Goal: Obtain resource: Download file/media

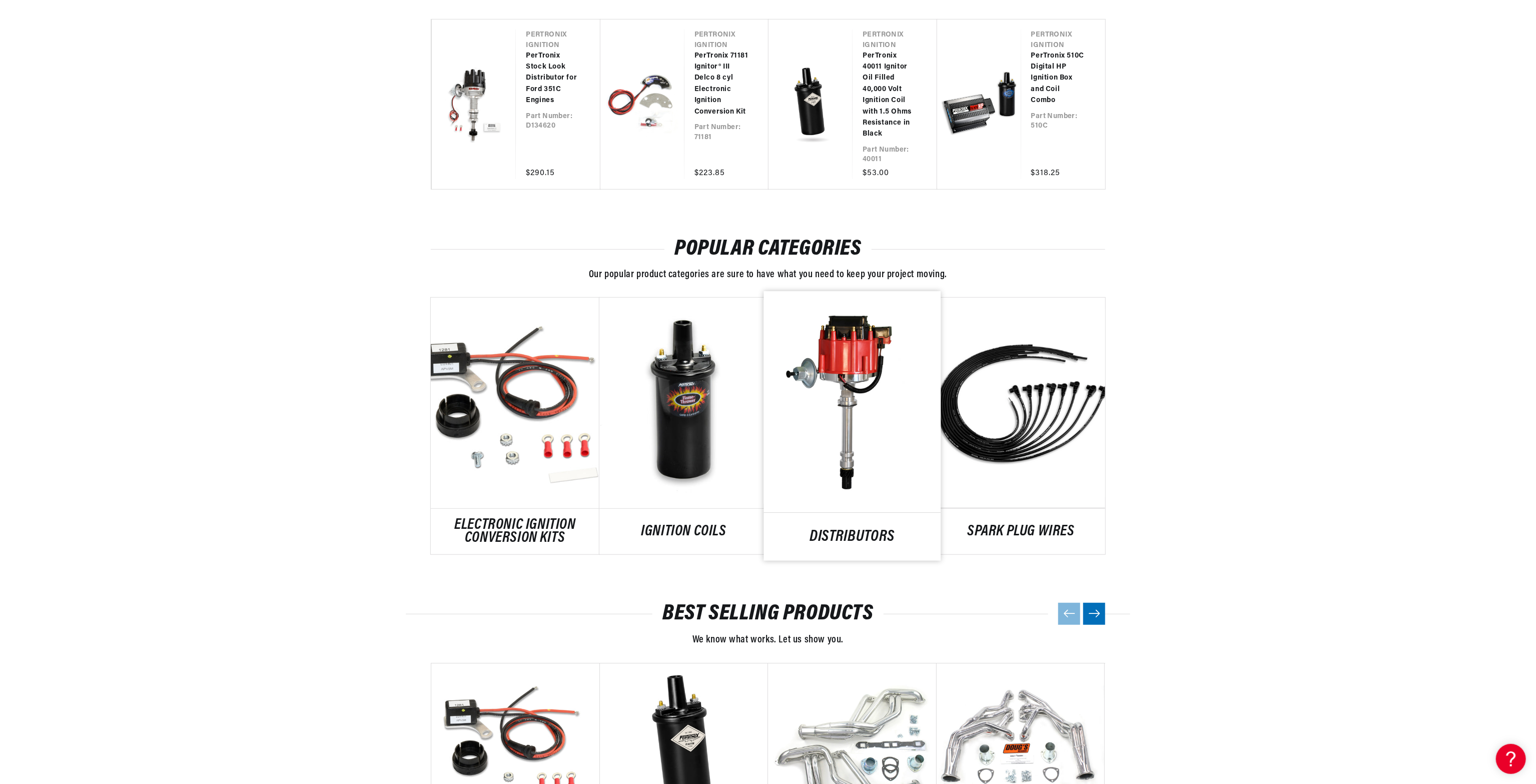
click at [872, 530] on link "DISTRIBUTORS" at bounding box center [852, 537] width 177 height 14
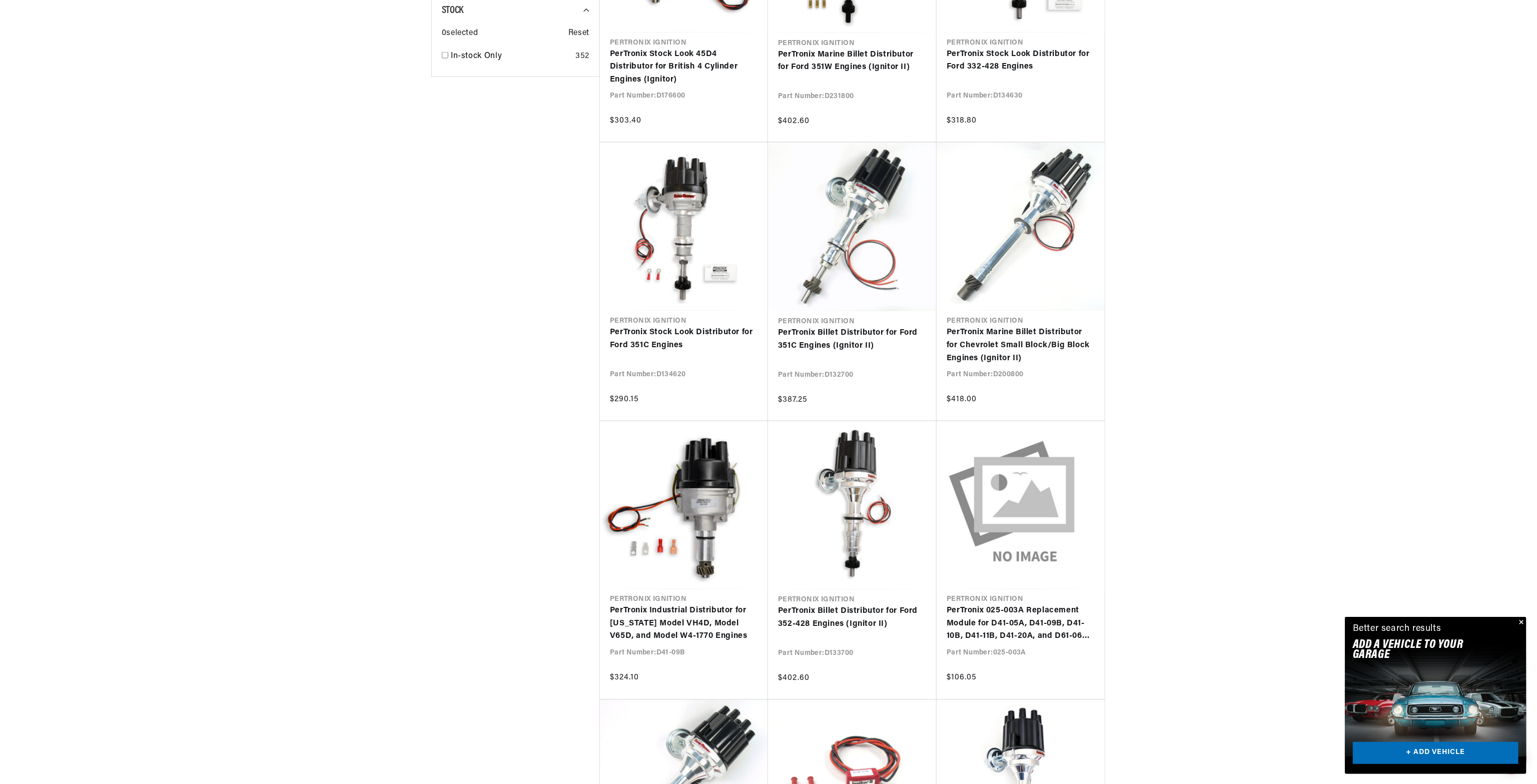
scroll to position [1601, 0]
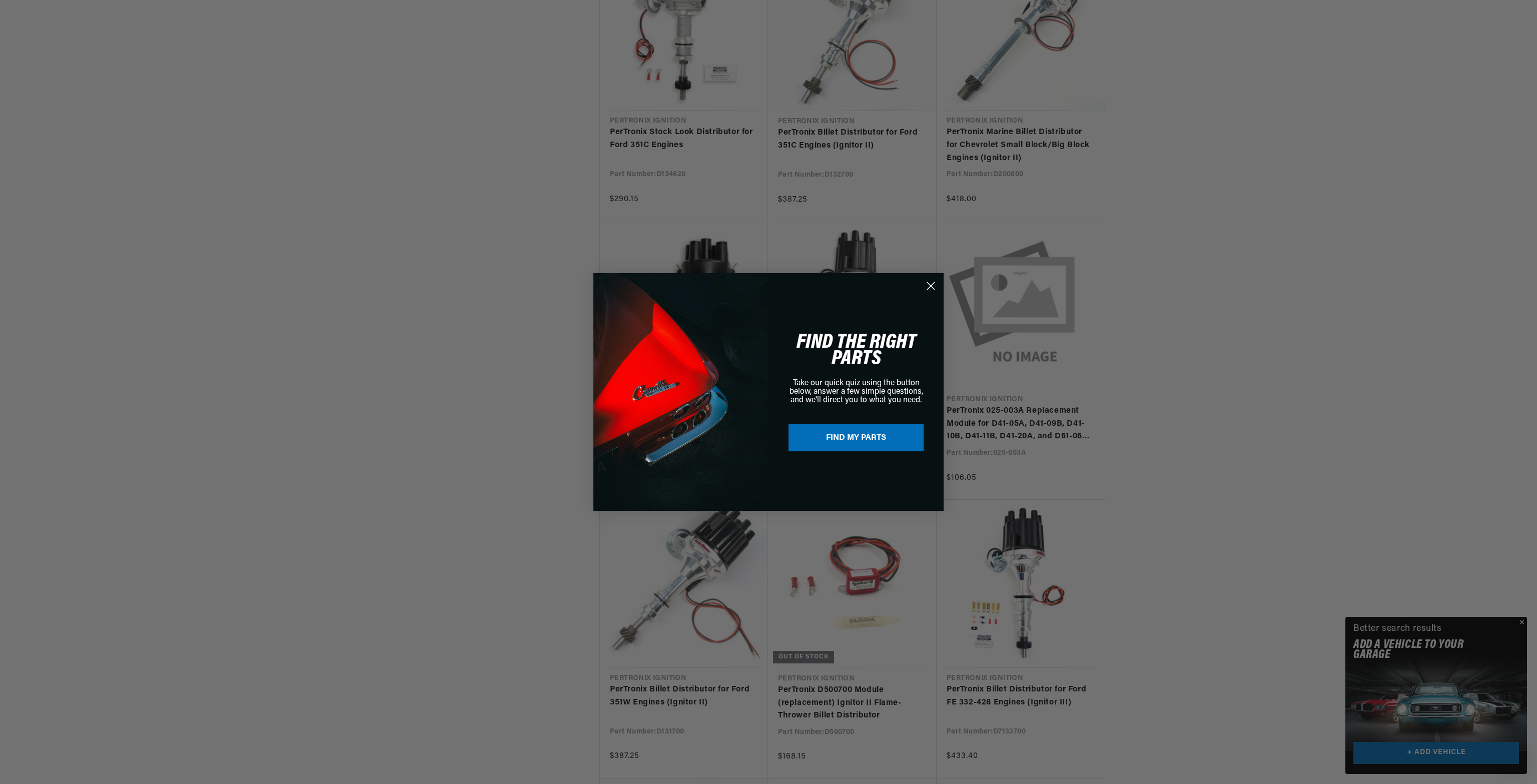
click at [1522, 621] on div "Close dialog FIND THE RIGHT PARTS Take our quick quiz using the button below, a…" at bounding box center [768, 392] width 1537 height 784
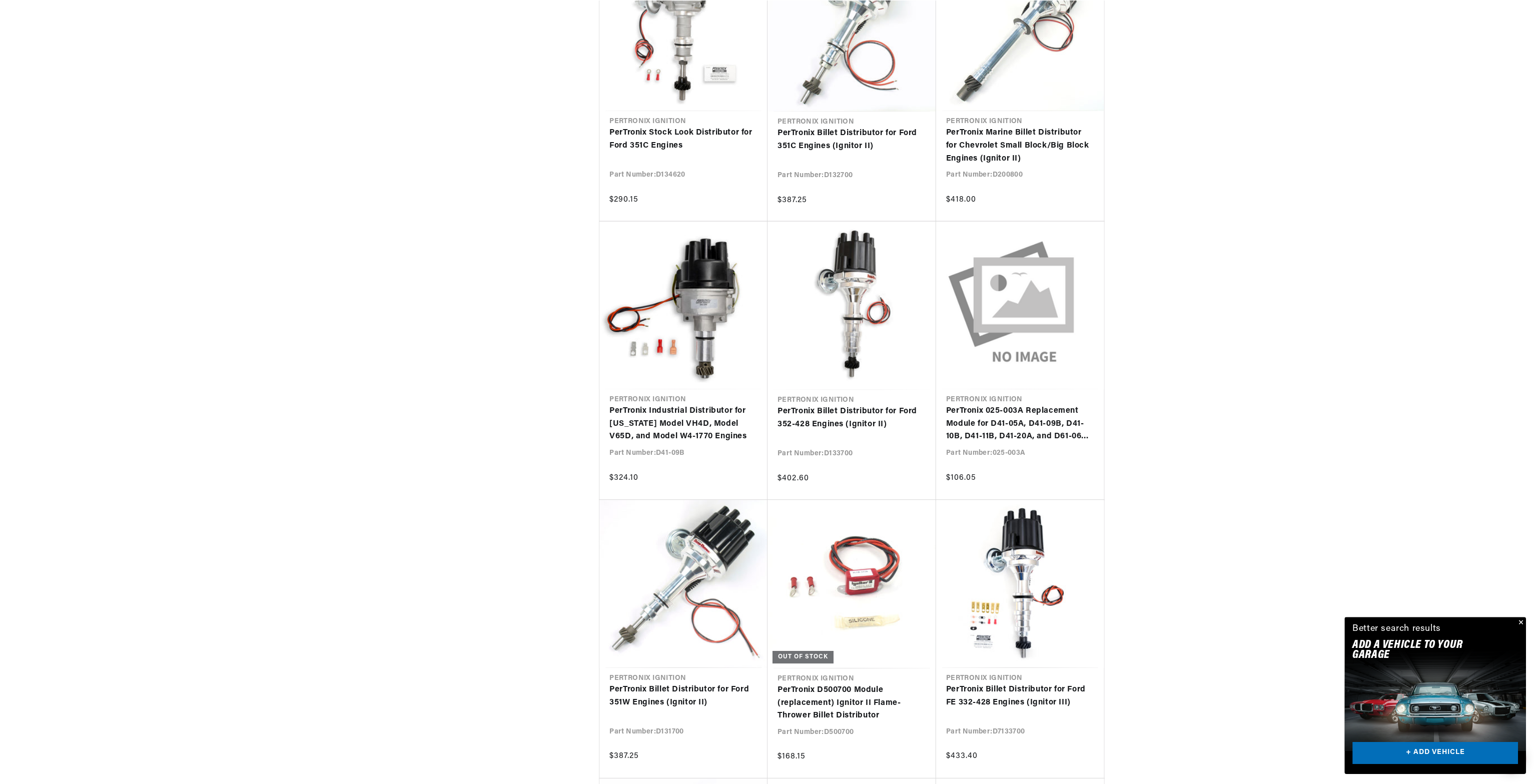
scroll to position [0, 303]
click at [1518, 624] on button "Close" at bounding box center [1520, 622] width 12 height 12
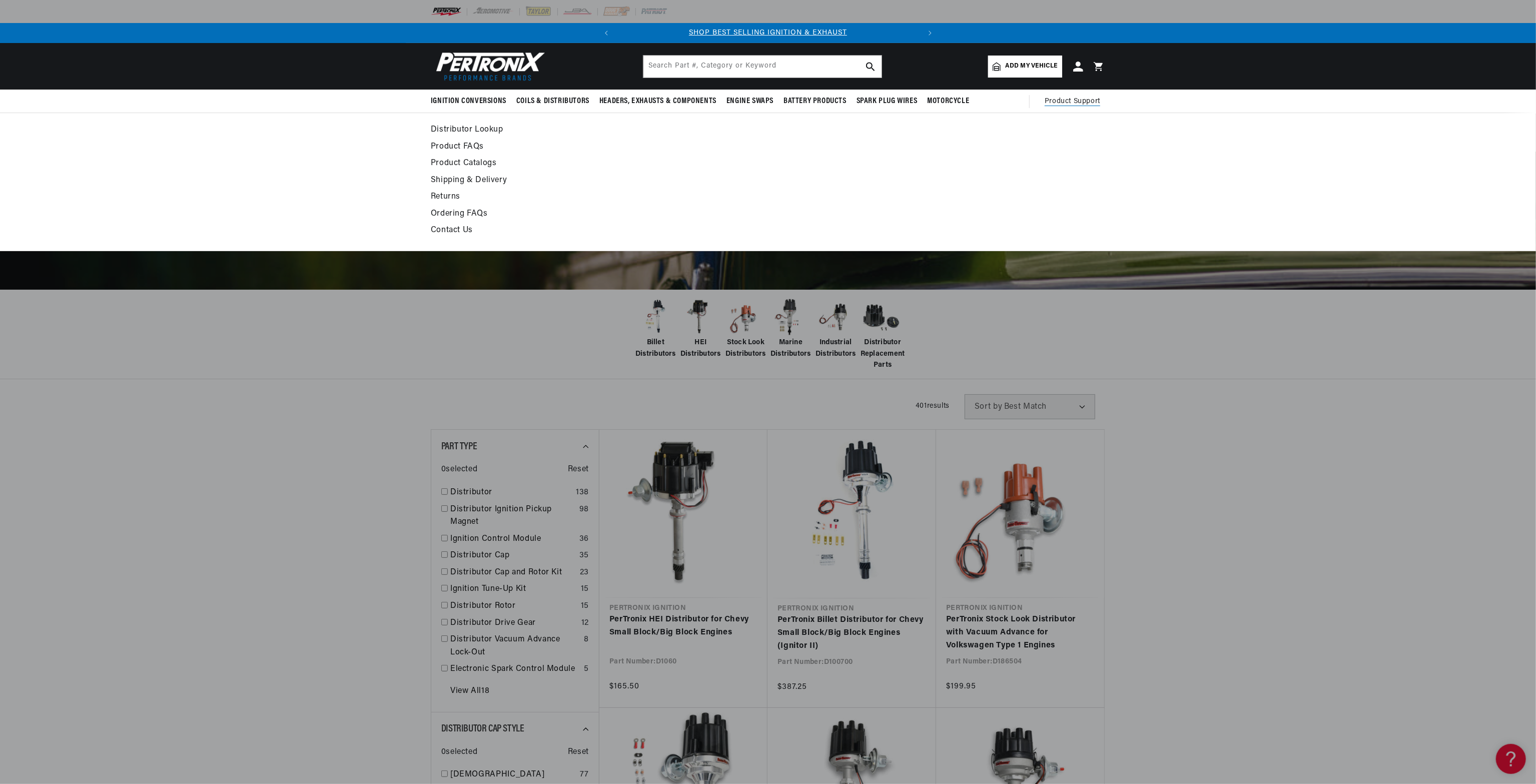
click at [450, 164] on link "Product Catalogs" at bounding box center [677, 163] width 492 height 14
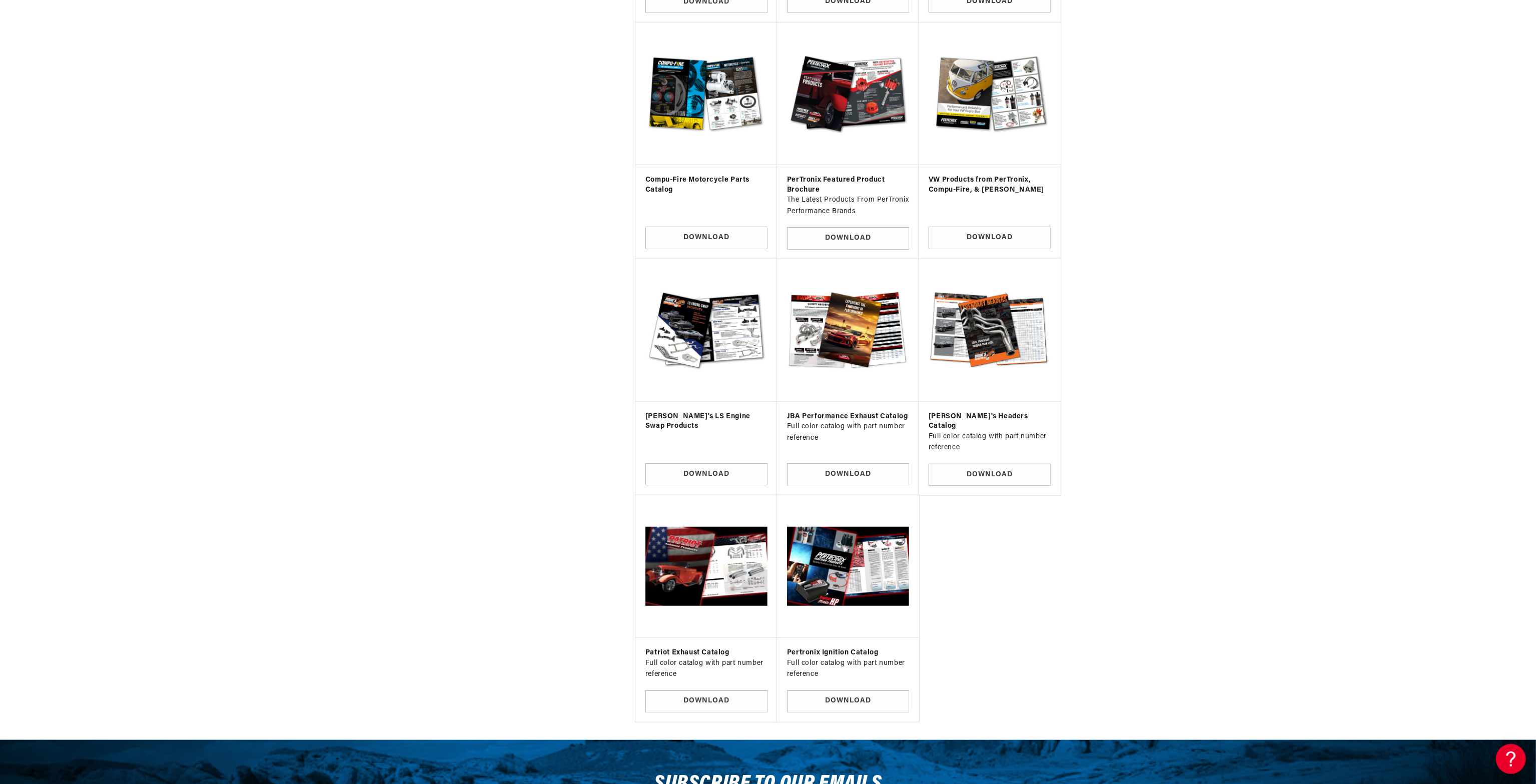
scroll to position [0, 303]
click at [848, 691] on link "Download" at bounding box center [848, 702] width 122 height 23
